Goal: Task Accomplishment & Management: Manage account settings

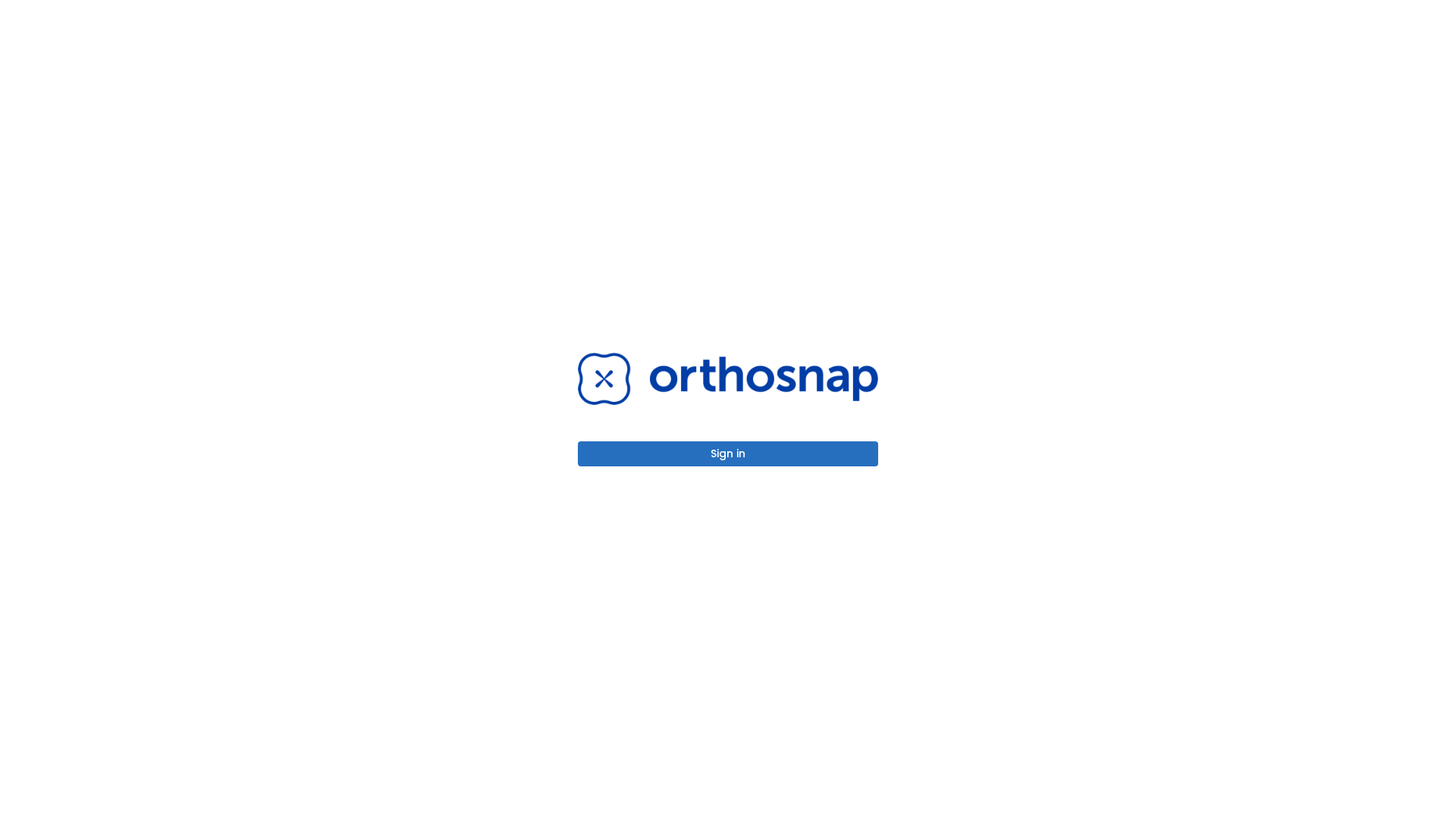
click at [728, 453] on button "Sign in" at bounding box center [728, 454] width 301 height 25
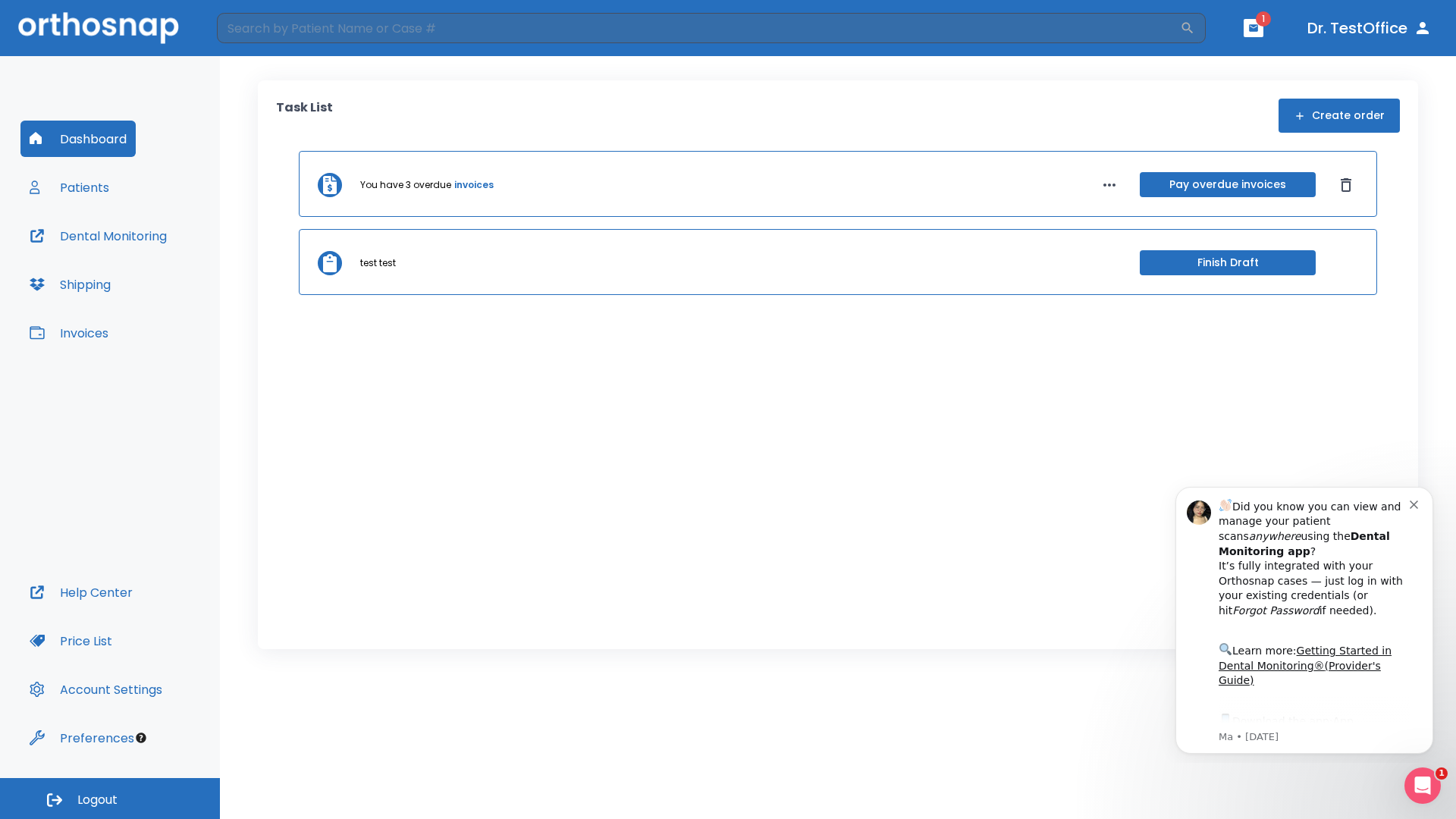
click at [110, 798] on span "Logout" at bounding box center [98, 800] width 40 height 17
